Goal: Register for event/course

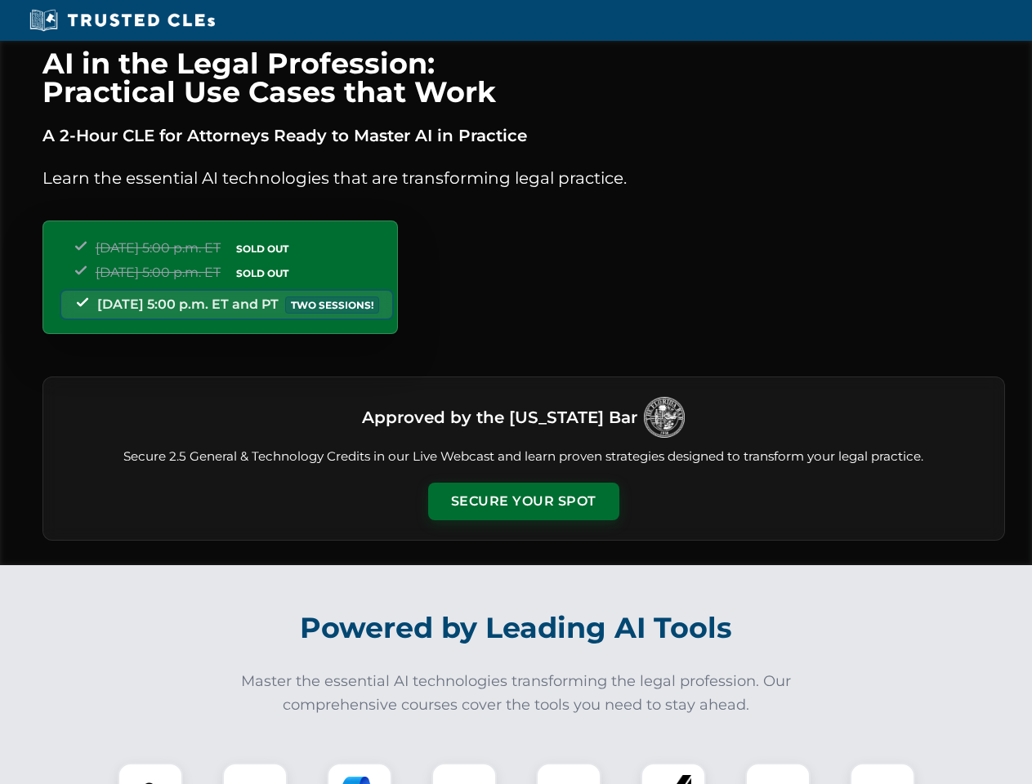
click at [523, 501] on button "Secure Your Spot" at bounding box center [523, 502] width 191 height 38
click at [150, 773] on img at bounding box center [150, 795] width 47 height 47
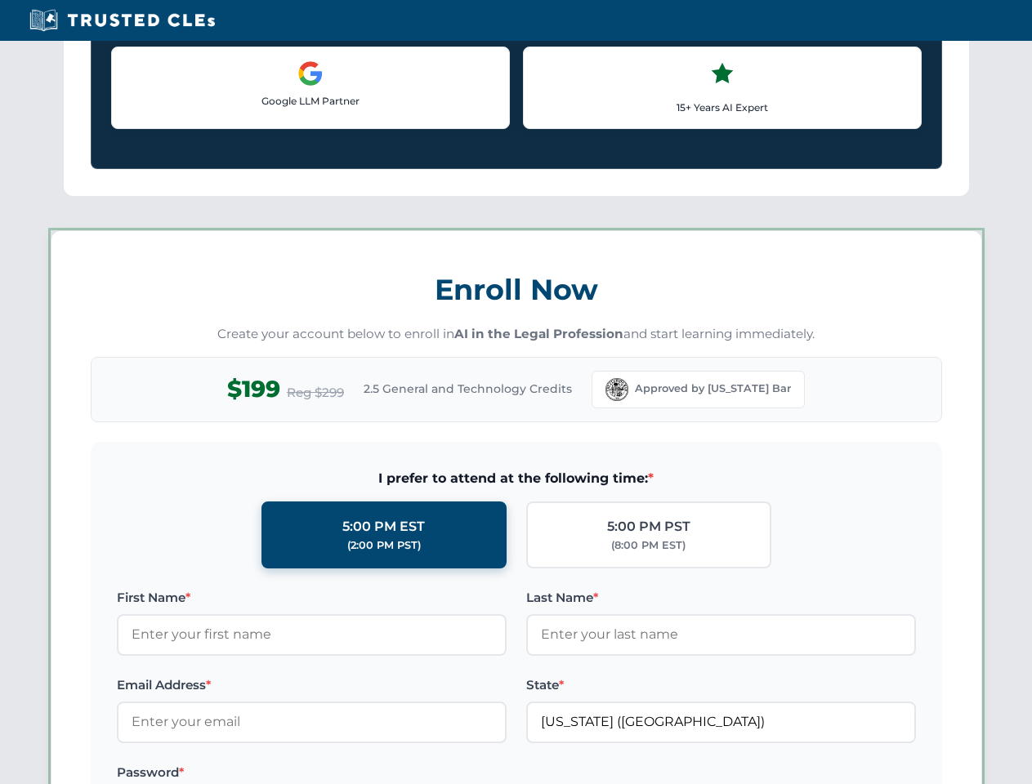
click at [359, 773] on label "Password *" at bounding box center [312, 773] width 390 height 20
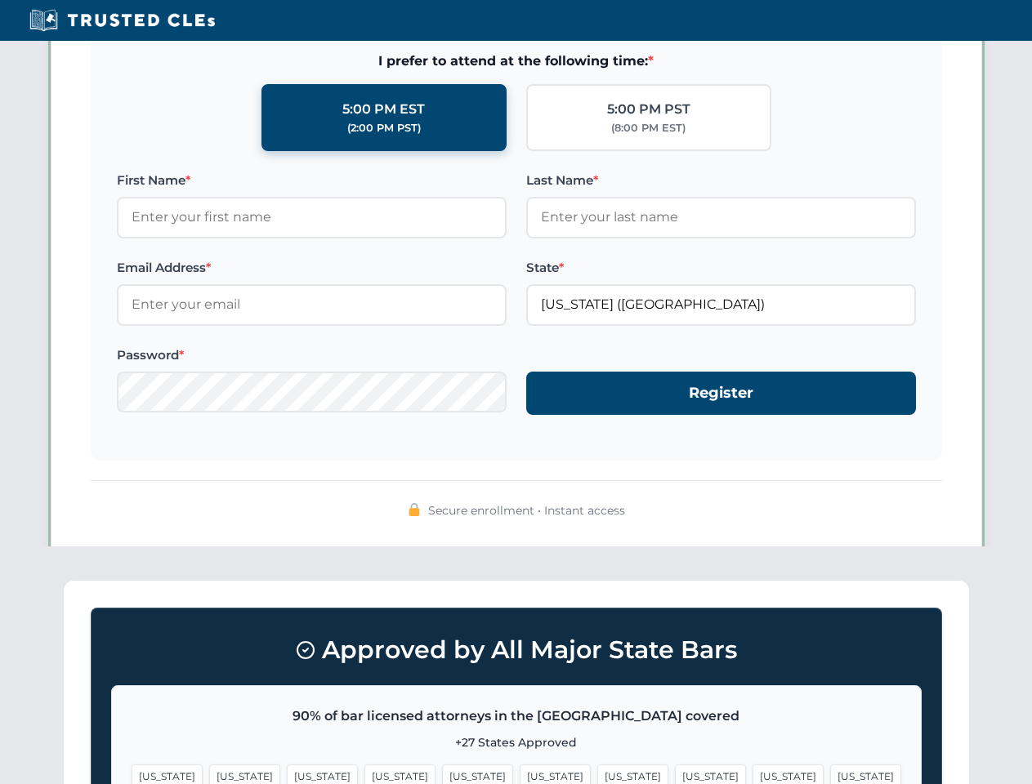
click at [752, 773] on span "[US_STATE]" at bounding box center [787, 776] width 71 height 24
